Goal: Complete application form: Complete application form

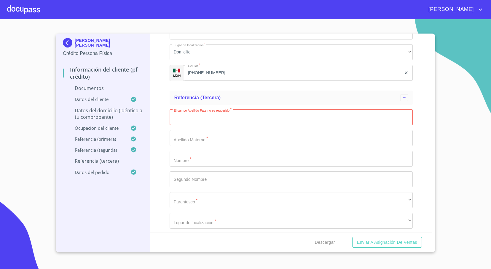
scroll to position [2090, 0]
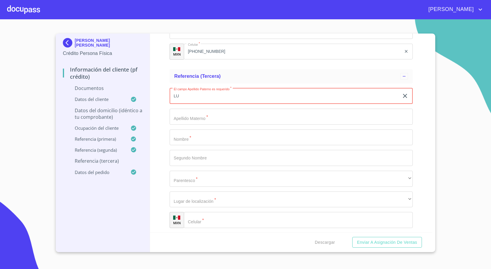
type input "L"
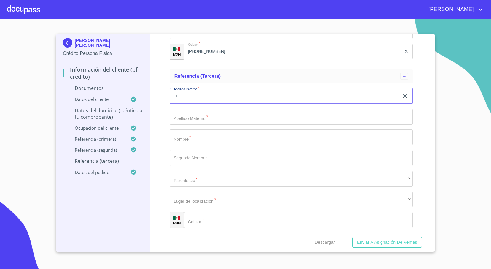
type input "l"
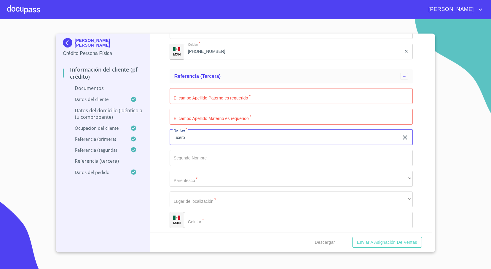
type input "lucero"
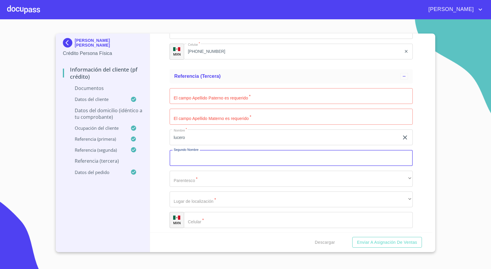
click at [201, 97] on input "Documento de identificación   *" at bounding box center [291, 96] width 243 height 16
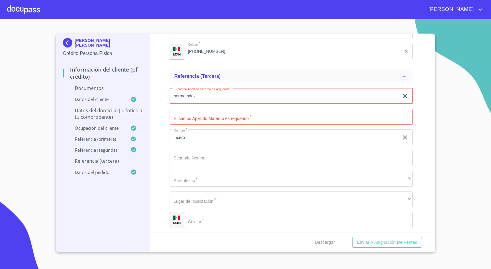
type input "hermamdez"
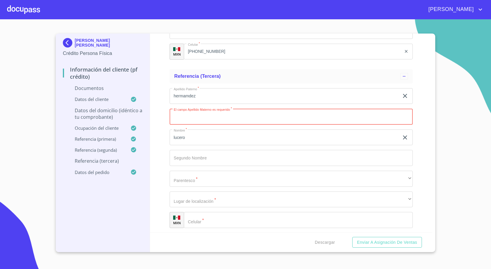
type input "a"
type input "[PERSON_NAME]"
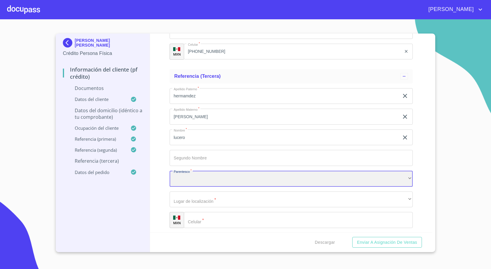
click at [201, 178] on div "​" at bounding box center [291, 178] width 243 height 16
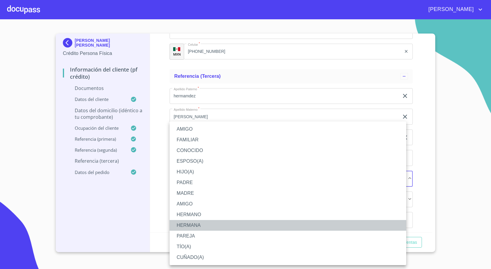
click at [208, 223] on li "HERMANA" at bounding box center [288, 225] width 237 height 11
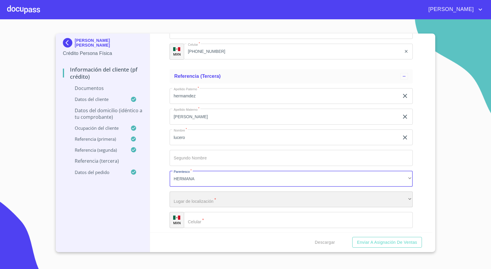
click at [211, 200] on div "​" at bounding box center [291, 199] width 243 height 16
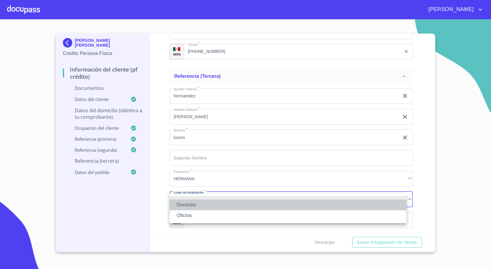
click at [199, 207] on li "Domicilio" at bounding box center [288, 204] width 237 height 11
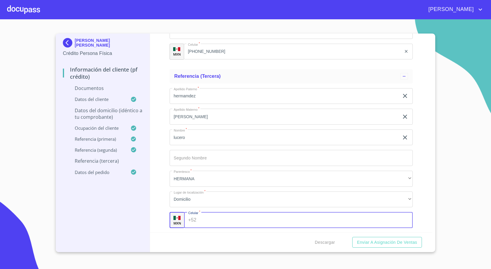
click at [200, 219] on input "Documento de identificación   *" at bounding box center [306, 220] width 214 height 16
type input "[PHONE_NUMBER]"
click at [416, 194] on div "Información del cliente (PF crédito) Documentos Documento de identificación   *…" at bounding box center [291, 133] width 283 height 198
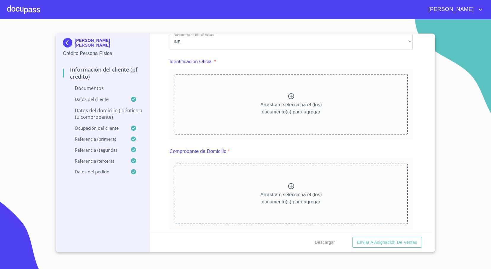
scroll to position [0, 0]
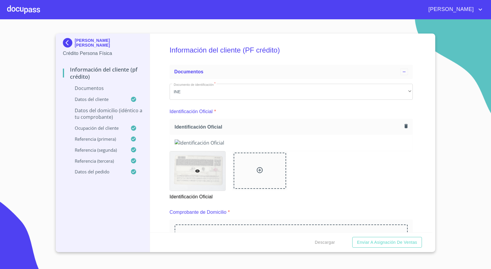
click at [350, 123] on div "Identificación Oficial" at bounding box center [291, 127] width 243 height 16
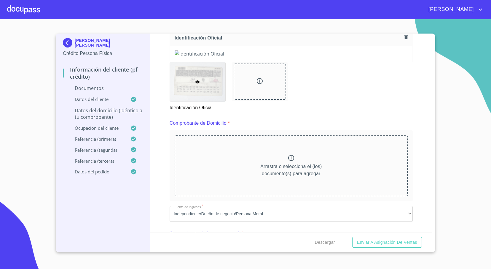
scroll to position [178, 0]
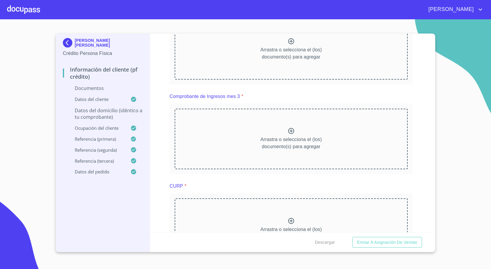
scroll to position [623, 0]
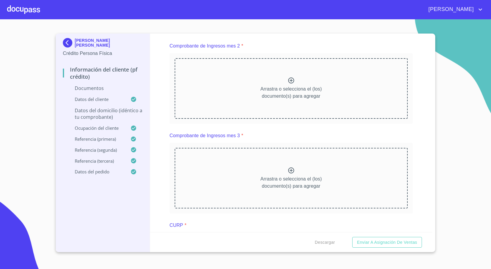
scroll to position [845, 0]
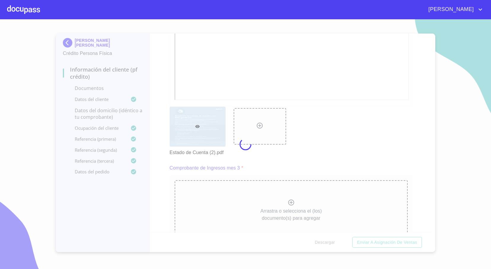
click at [424, 127] on div at bounding box center [245, 143] width 491 height 249
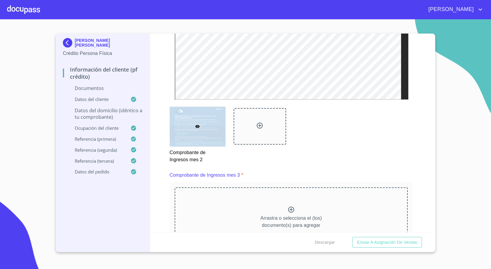
scroll to position [0, 0]
click at [416, 117] on div "Información del cliente (PF crédito) Documentos Documento de identificación   *…" at bounding box center [291, 133] width 283 height 198
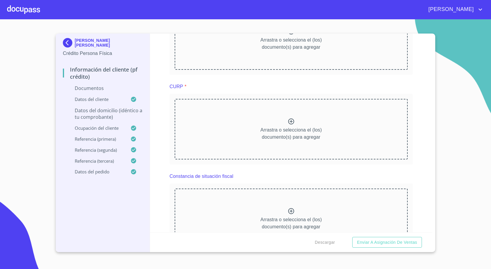
scroll to position [1067, 0]
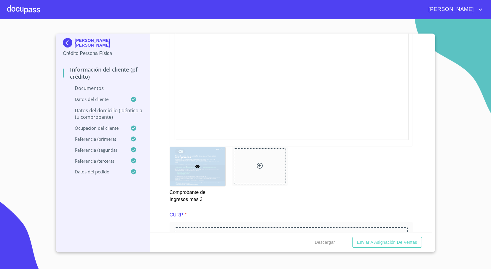
click at [418, 127] on div "Información del cliente (PF crédito) Documentos Documento de identificación   *…" at bounding box center [291, 133] width 283 height 198
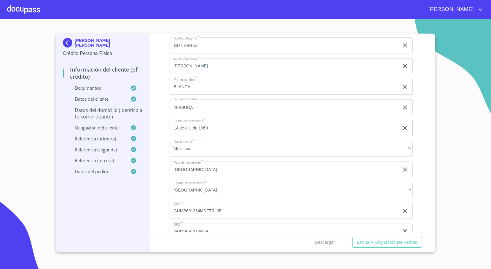
scroll to position [2046, 0]
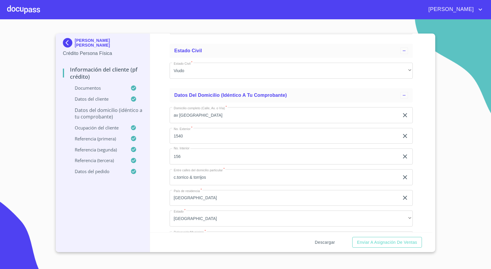
click at [321, 240] on span "Descargar" at bounding box center [325, 241] width 20 height 7
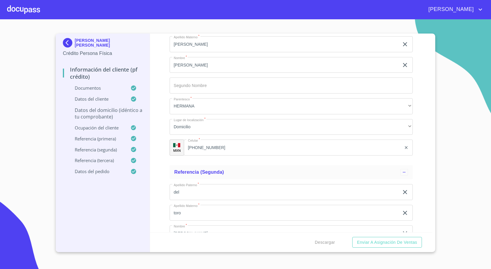
scroll to position [3000, 0]
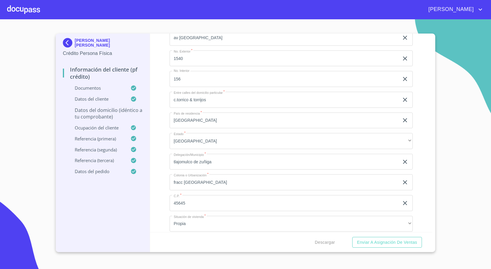
scroll to position [2199, 0]
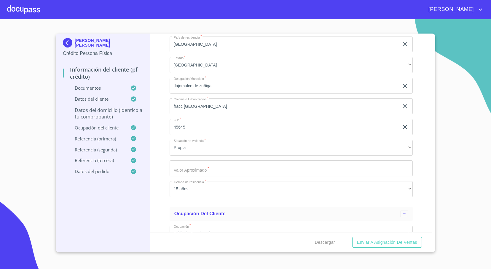
click at [108, 112] on p "Datos del domicilio (idéntico a tu comprobante)" at bounding box center [103, 113] width 80 height 13
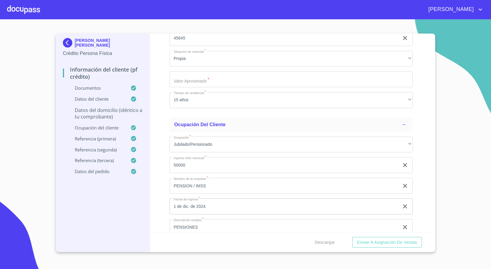
scroll to position [2333, 0]
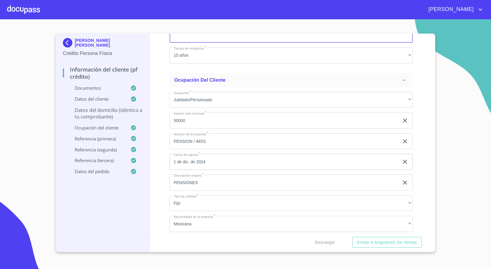
click at [217, 43] on input "Documento de identificación   *" at bounding box center [291, 35] width 243 height 16
type input "$7,000,000"
click at [364, 238] on span "Enviar a Asignación de Ventas" at bounding box center [387, 241] width 60 height 7
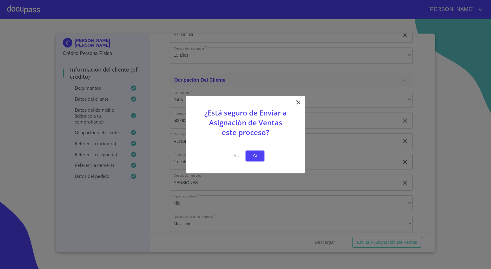
click at [257, 155] on span "Si" at bounding box center [254, 155] width 9 height 7
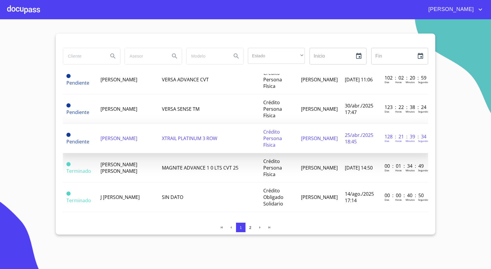
scroll to position [133, 0]
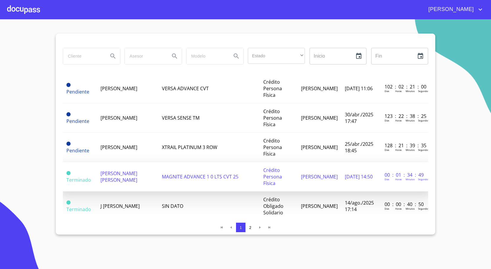
click at [129, 171] on span "[PERSON_NAME] [PERSON_NAME]" at bounding box center [119, 176] width 37 height 13
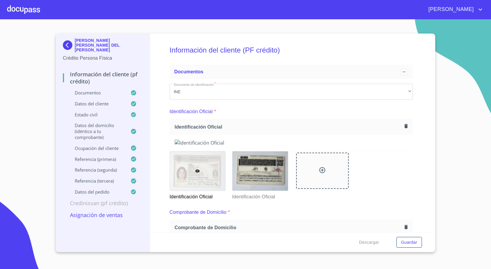
click at [27, 7] on div at bounding box center [23, 9] width 33 height 19
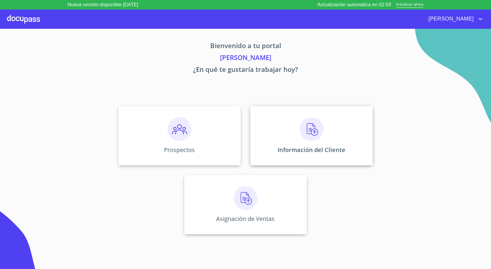
click at [291, 146] on p "Información del Cliente" at bounding box center [312, 150] width 68 height 8
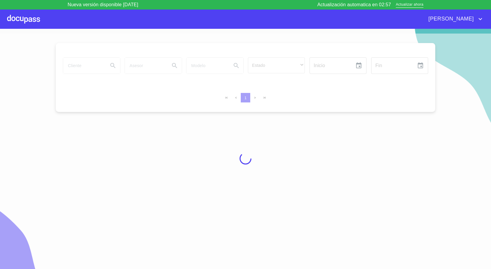
click at [93, 63] on div at bounding box center [245, 158] width 491 height 249
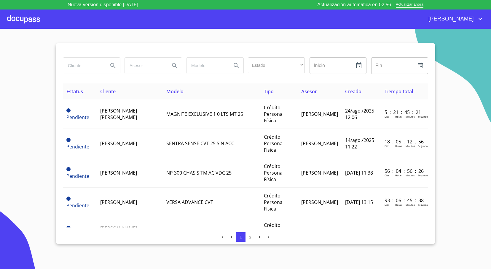
click at [84, 64] on input "search" at bounding box center [83, 66] width 40 height 16
type input "NANCY"
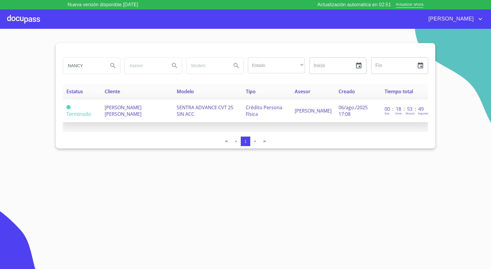
drag, startPoint x: 100, startPoint y: 104, endPoint x: 131, endPoint y: 112, distance: 31.9
click at [131, 112] on td "[PERSON_NAME]" at bounding box center [137, 110] width 72 height 23
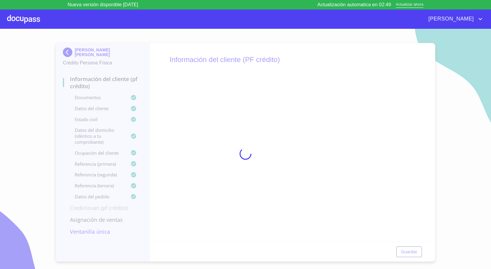
click at [363, 61] on h5 "Información del cliente (PF crédito)" at bounding box center [291, 59] width 243 height 24
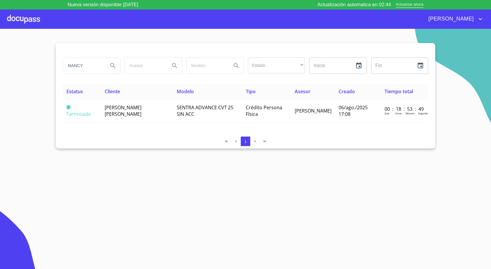
drag, startPoint x: 141, startPoint y: 119, endPoint x: 92, endPoint y: 95, distance: 54.4
click at [92, 95] on table "Estatus Cliente Modelo Tipo Asesor Creado Tiempo total Terminado NANCY PRISCILL…" at bounding box center [245, 102] width 365 height 39
click at [145, 125] on div "Estatus Cliente Modelo Tipo Asesor Creado Tiempo total Terminado NANCY PRISCILL…" at bounding box center [245, 107] width 365 height 48
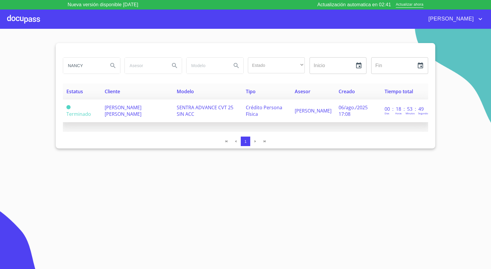
drag, startPoint x: 141, startPoint y: 118, endPoint x: 101, endPoint y: 104, distance: 42.4
click at [101, 104] on td "[PERSON_NAME]" at bounding box center [137, 110] width 72 height 23
copy span "[PERSON_NAME]"
drag, startPoint x: 101, startPoint y: 106, endPoint x: 127, endPoint y: 115, distance: 26.8
click at [127, 115] on td "[PERSON_NAME]" at bounding box center [137, 110] width 72 height 23
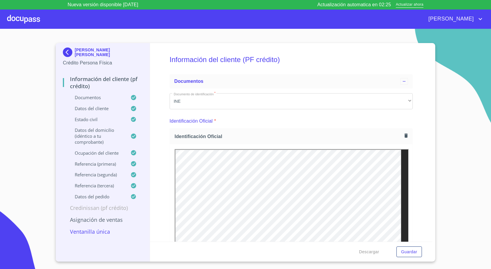
click at [66, 53] on img at bounding box center [69, 51] width 12 height 9
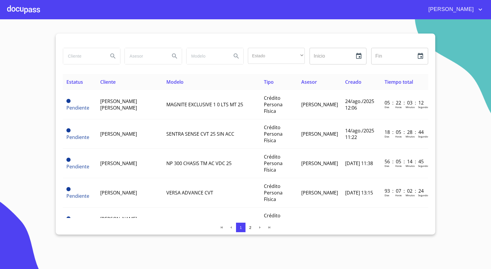
click at [93, 54] on input "search" at bounding box center [83, 56] width 40 height 16
type input "nancy"
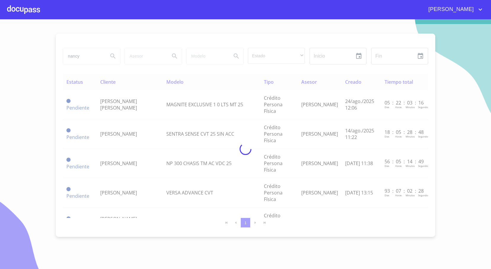
click at [29, 15] on div at bounding box center [23, 9] width 33 height 19
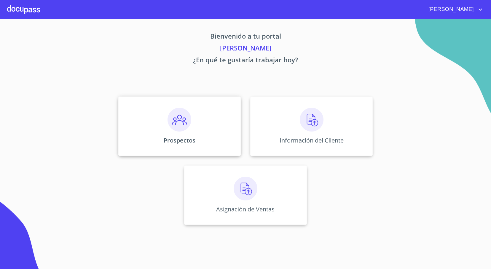
click at [193, 133] on div "Prospectos" at bounding box center [179, 125] width 122 height 59
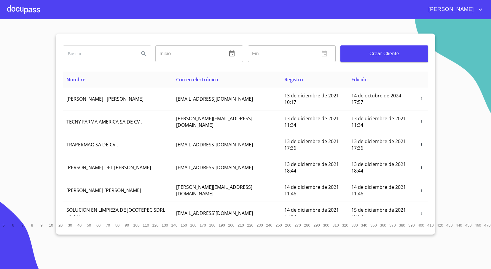
click at [99, 54] on input "search" at bounding box center [98, 54] width 71 height 16
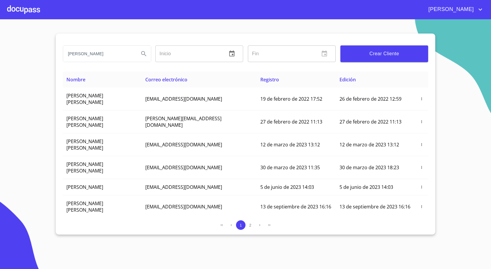
type input "nancy pris"
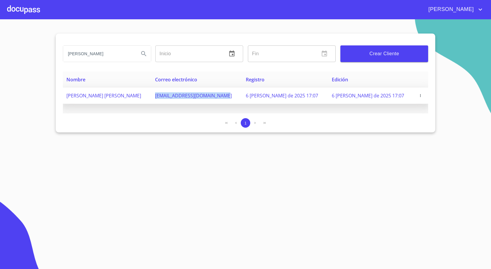
drag, startPoint x: 174, startPoint y: 95, endPoint x: 241, endPoint y: 97, distance: 67.6
click at [241, 97] on td "npriscillacordero@gmail.com" at bounding box center [197, 95] width 91 height 16
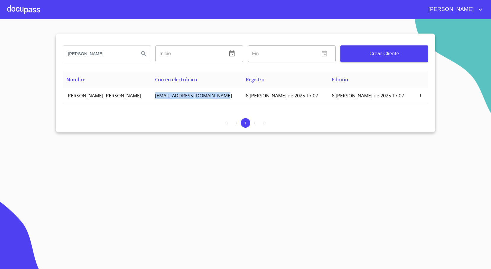
copy span "npriscillacordero@gmail.com"
